Goal: Task Accomplishment & Management: Manage account settings

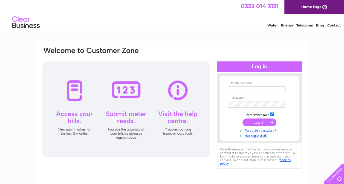
type input "priesty59@sky.com"
click at [260, 124] on input "submit" at bounding box center [259, 123] width 34 height 8
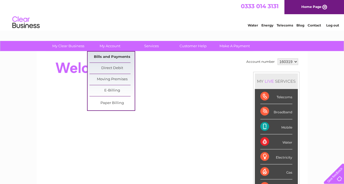
click at [107, 56] on link "Bills and Payments" at bounding box center [111, 57] width 45 height 11
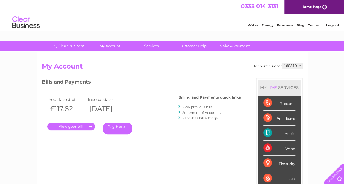
click at [69, 124] on link "." at bounding box center [71, 127] width 48 height 8
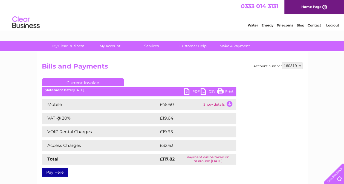
click at [193, 92] on link "PDF" at bounding box center [192, 92] width 16 height 8
click at [332, 25] on link "Log out" at bounding box center [332, 25] width 13 height 4
